Goal: Go to known website: Go to known website

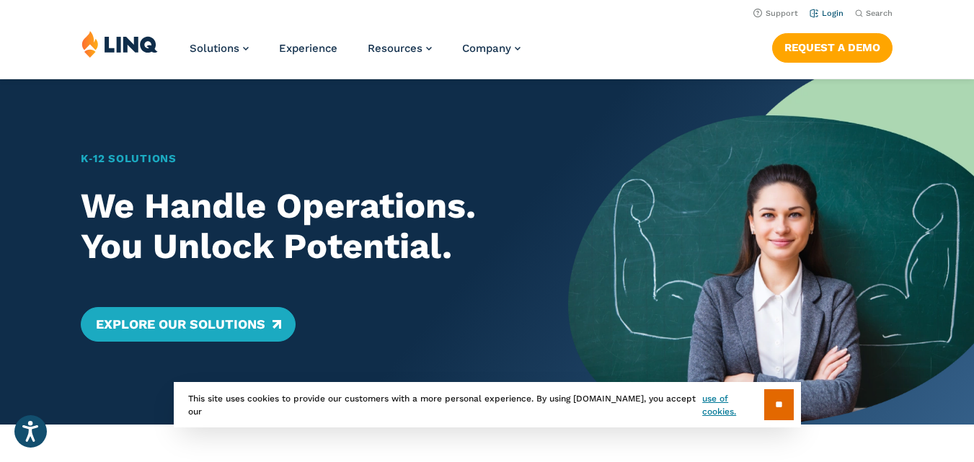
click at [838, 19] on li "Login" at bounding box center [826, 12] width 34 height 16
click at [835, 17] on link "Login" at bounding box center [826, 13] width 34 height 9
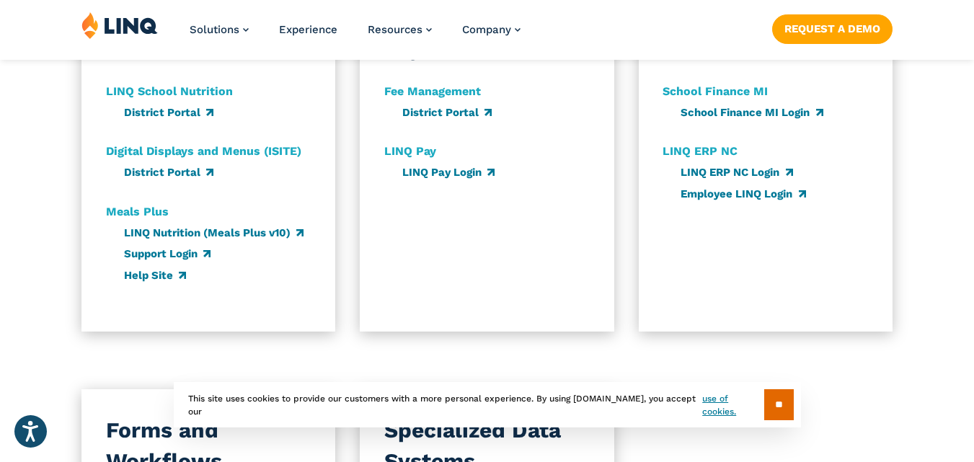
scroll to position [943, 0]
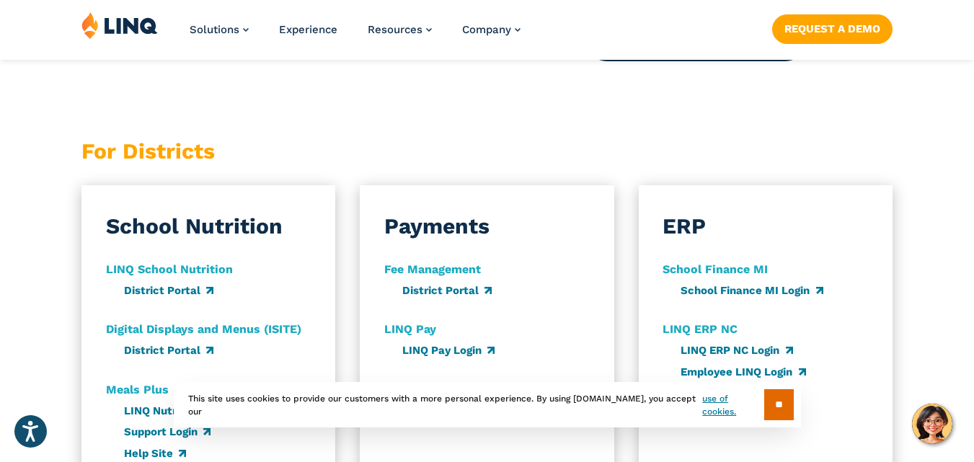
drag, startPoint x: 982, startPoint y: 56, endPoint x: 984, endPoint y: 178, distance: 121.8
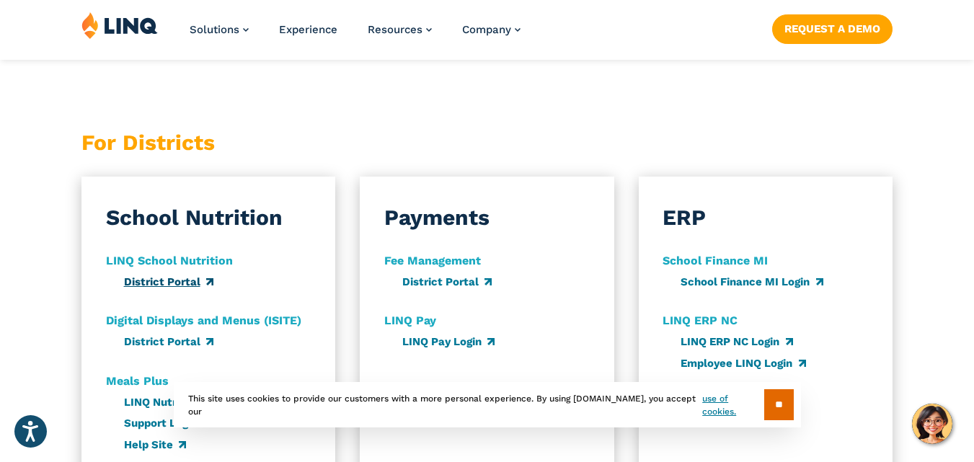
click at [195, 286] on link "District Portal" at bounding box center [168, 281] width 89 height 13
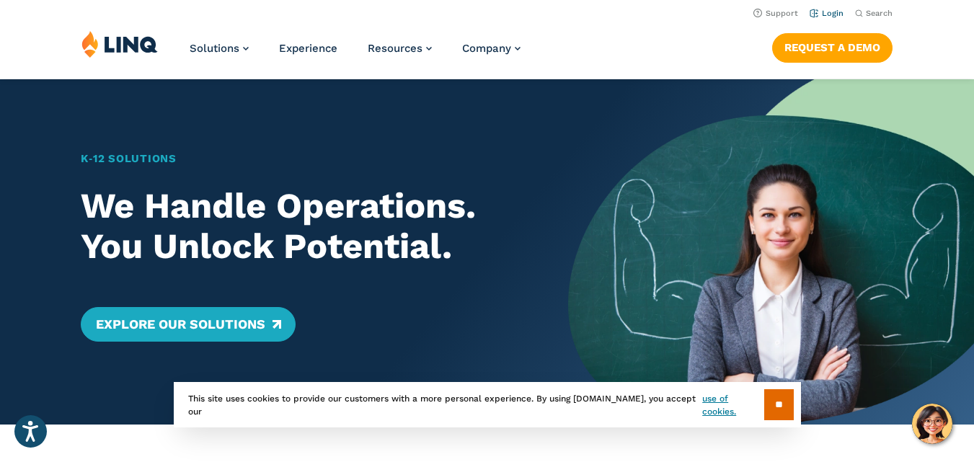
click at [834, 13] on link "Login" at bounding box center [826, 13] width 34 height 9
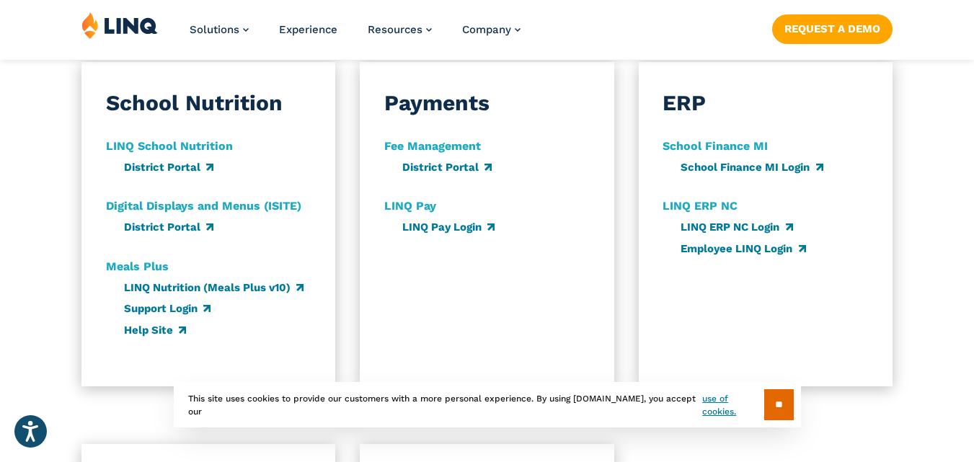
scroll to position [889, 0]
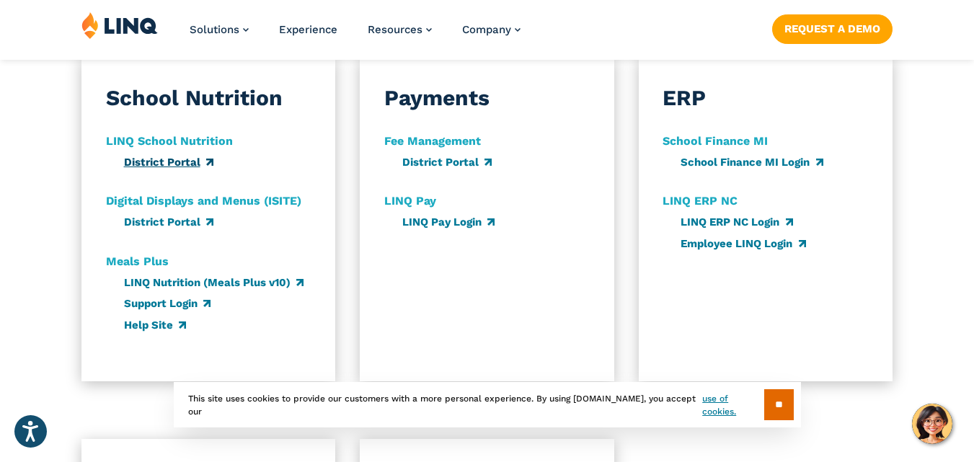
click at [175, 165] on link "District Portal" at bounding box center [168, 162] width 89 height 13
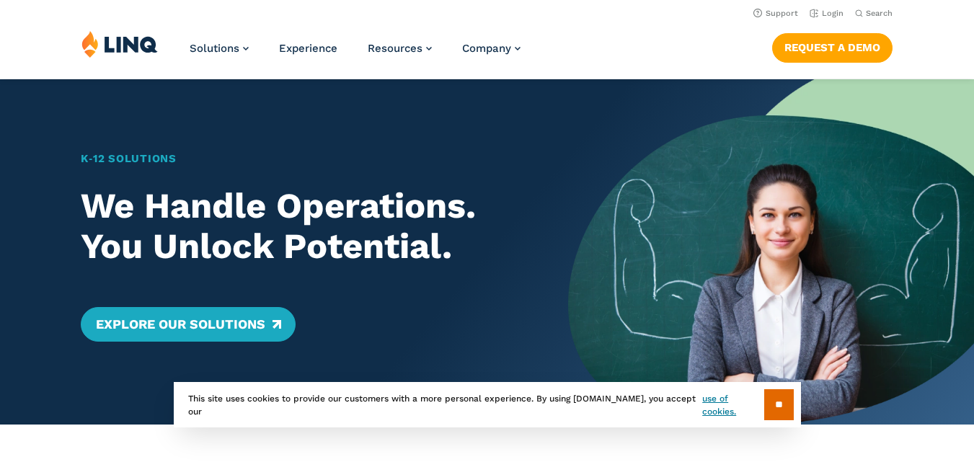
click at [832, 12] on link "Login" at bounding box center [826, 13] width 34 height 9
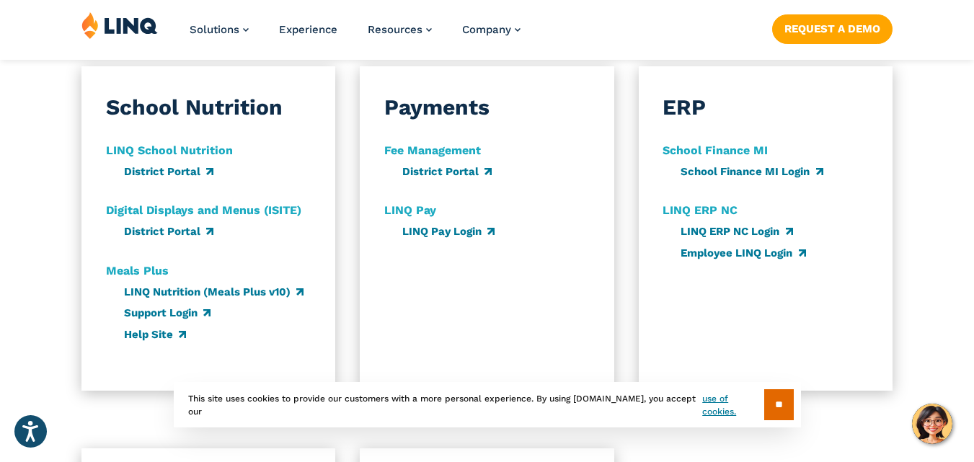
scroll to position [897, 0]
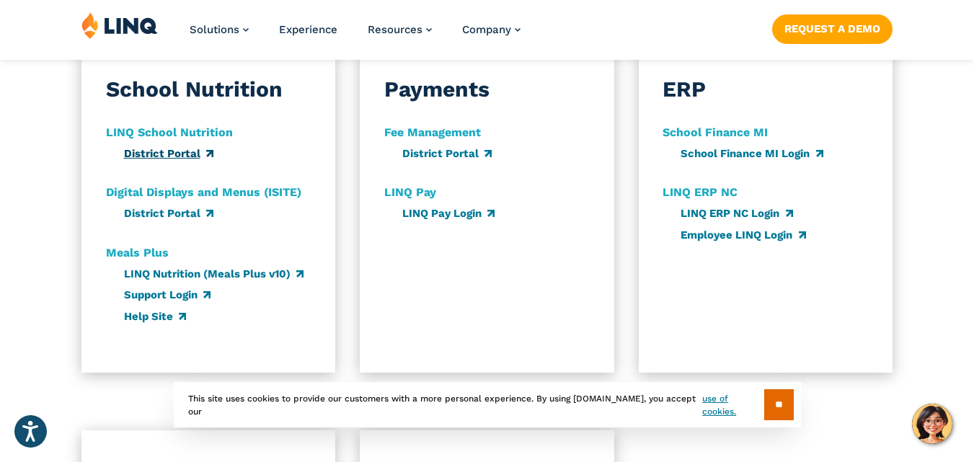
click at [180, 152] on link "District Portal" at bounding box center [168, 153] width 89 height 13
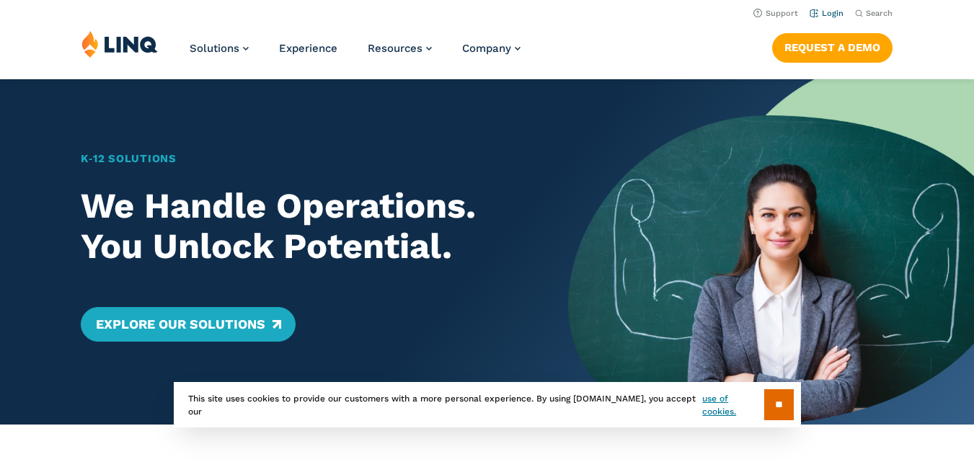
click at [833, 14] on link "Login" at bounding box center [826, 13] width 34 height 9
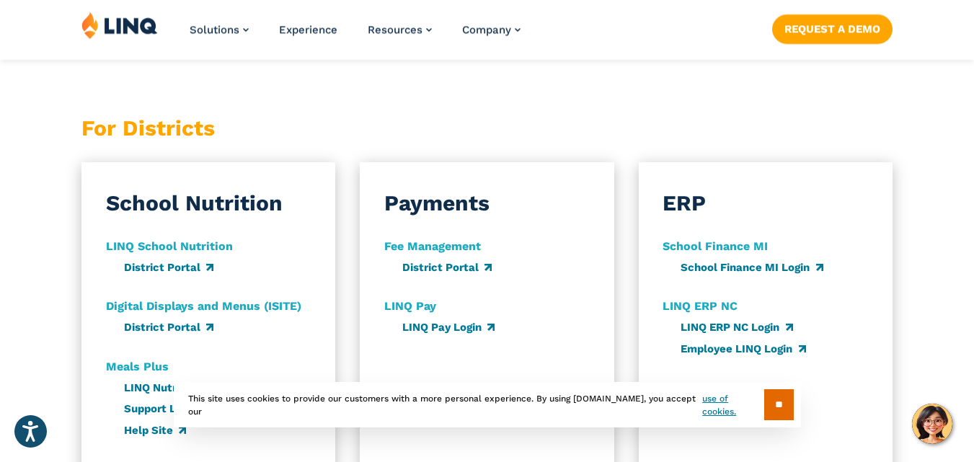
scroll to position [788, 0]
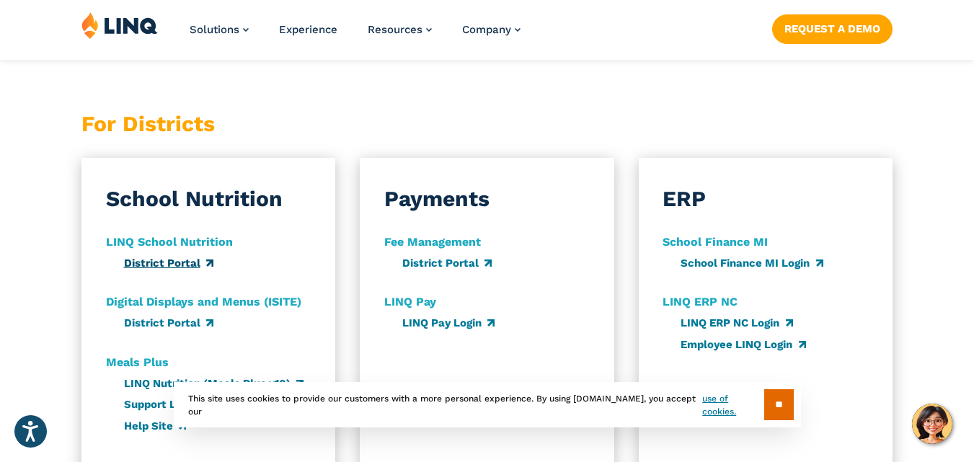
click at [190, 267] on link "District Portal" at bounding box center [168, 263] width 89 height 13
